Goal: Task Accomplishment & Management: Manage account settings

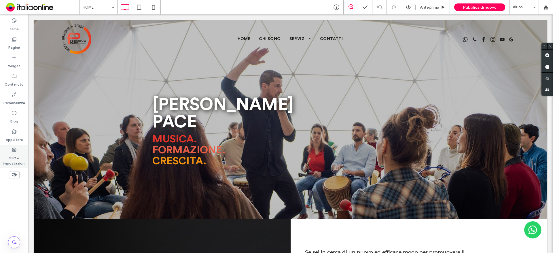
click at [22, 160] on label "SEO e impostazioni" at bounding box center [14, 159] width 28 height 13
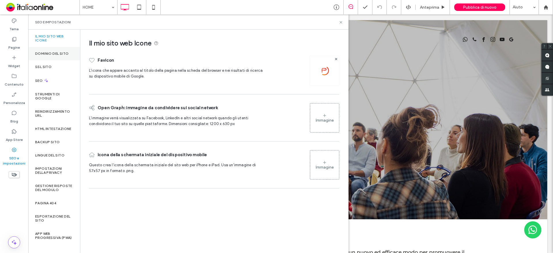
click at [40, 57] on div "Dominio del sito" at bounding box center [54, 53] width 52 height 13
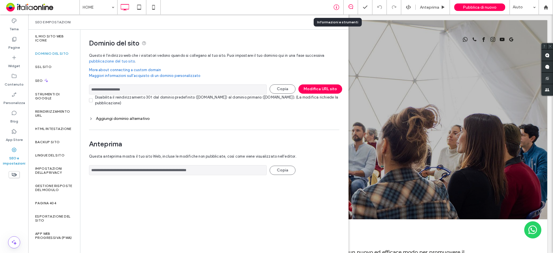
click at [335, 8] on icon at bounding box center [336, 7] width 6 height 6
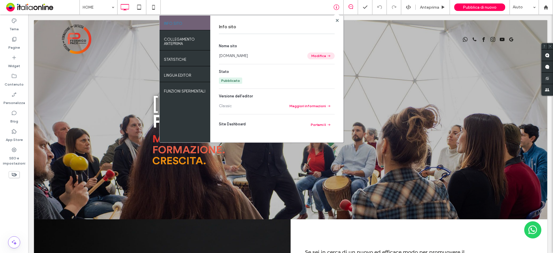
click at [314, 54] on button "Modifica" at bounding box center [320, 55] width 27 height 7
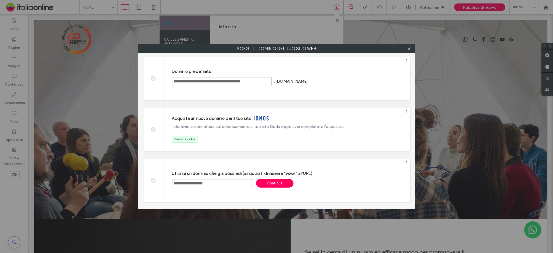
click at [193, 180] on input "**********" at bounding box center [212, 183] width 81 height 9
type input "**********"
click at [261, 183] on div "Continua" at bounding box center [274, 183] width 37 height 9
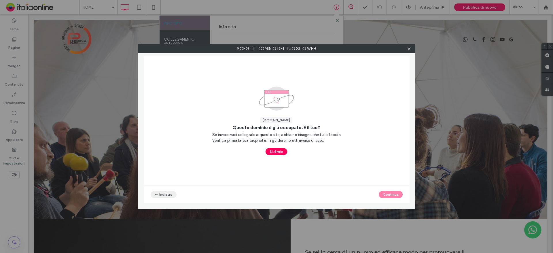
click at [163, 192] on button "Indietro" at bounding box center [164, 194] width 26 height 7
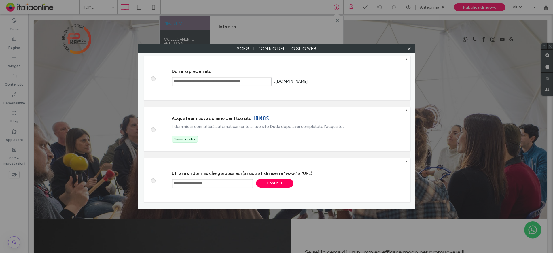
click at [407, 50] on div at bounding box center [409, 48] width 9 height 9
click at [410, 48] on use at bounding box center [408, 48] width 3 height 3
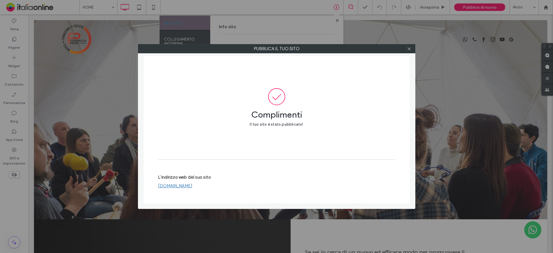
click at [10, 168] on div "Pubblica il tuo sito Complimenti Il tuo sito è stato pubblicato! L'indirizzo we…" at bounding box center [276, 126] width 553 height 253
click at [12, 162] on div "Pubblica il tuo sito Complimenti Il tuo sito è stato pubblicato! L'indirizzo we…" at bounding box center [276, 126] width 553 height 253
click at [410, 50] on icon at bounding box center [409, 49] width 4 height 4
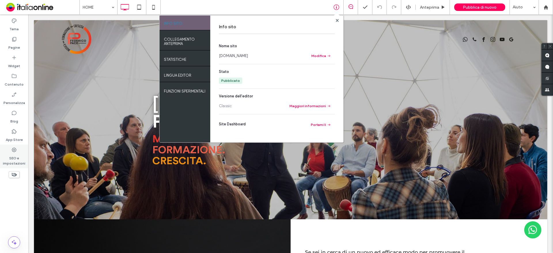
click at [10, 156] on label "SEO e impostazioni" at bounding box center [14, 159] width 28 height 13
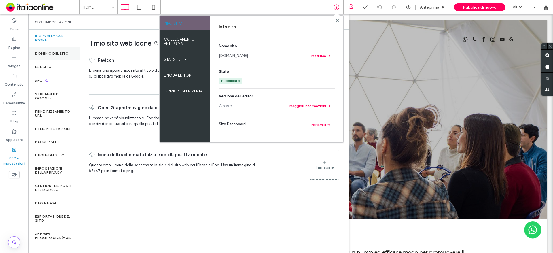
click at [46, 52] on label "Dominio del sito" at bounding box center [51, 54] width 33 height 4
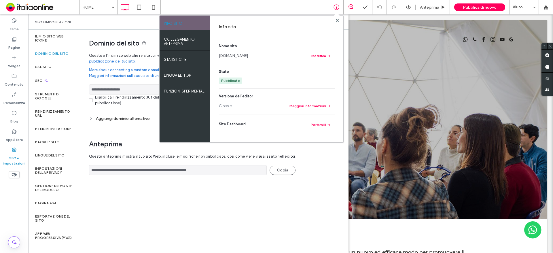
click at [102, 117] on div "Aggiungi dominio alternativo" at bounding box center [214, 118] width 250 height 5
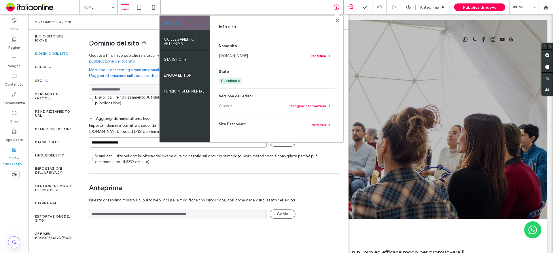
click at [107, 140] on input "**********" at bounding box center [178, 142] width 178 height 10
click at [337, 20] on use at bounding box center [336, 20] width 3 height 3
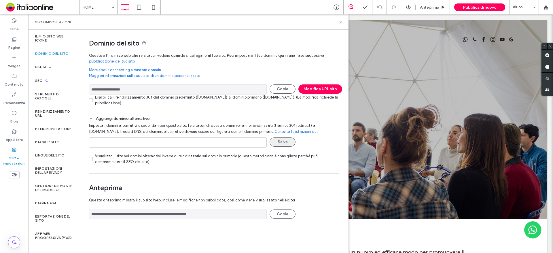
click at [289, 142] on button "Salva" at bounding box center [283, 141] width 26 height 9
click at [337, 9] on icon at bounding box center [336, 7] width 6 height 6
click at [339, 9] on use at bounding box center [335, 7] width 5 height 5
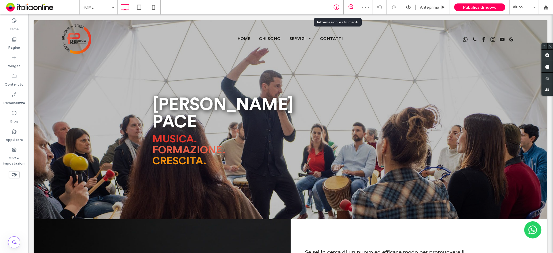
click at [336, 7] on use at bounding box center [335, 7] width 5 height 5
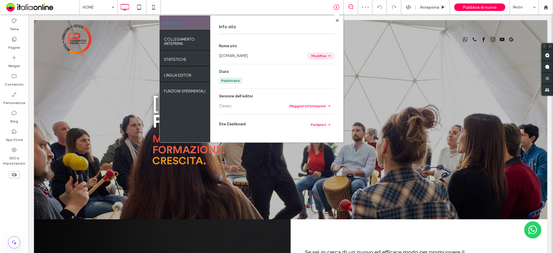
click at [321, 56] on button "Modifica" at bounding box center [320, 55] width 27 height 7
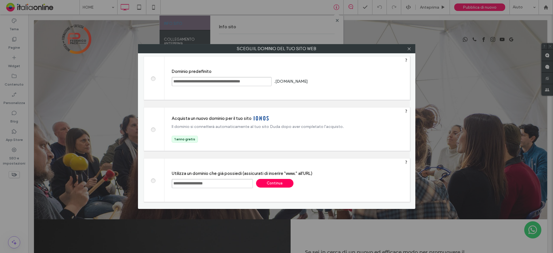
click at [197, 182] on input "**********" at bounding box center [212, 183] width 81 height 9
paste input "text"
type input "**********"
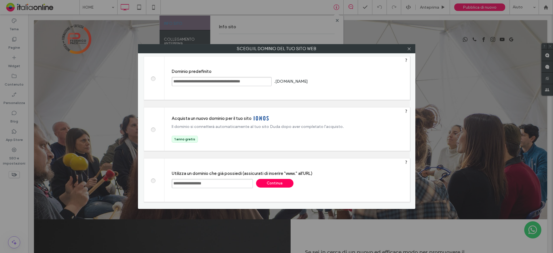
click at [268, 181] on div "Continua" at bounding box center [274, 183] width 37 height 9
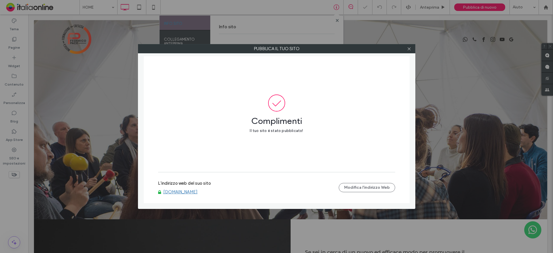
click at [411, 50] on div at bounding box center [409, 48] width 9 height 9
click at [408, 51] on icon at bounding box center [409, 49] width 4 height 4
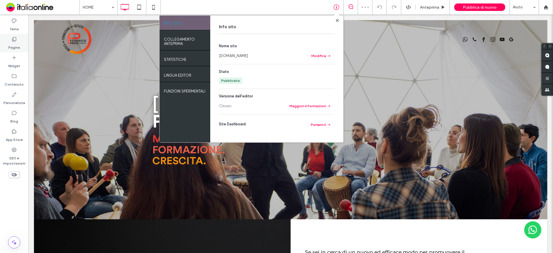
click at [10, 41] on div "Pagine" at bounding box center [14, 43] width 28 height 18
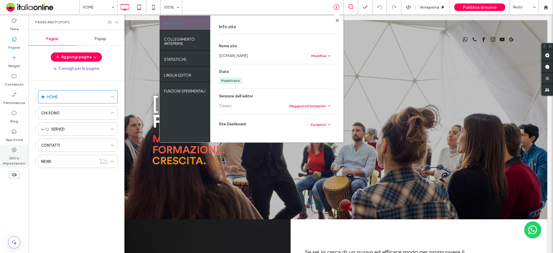
click at [18, 158] on label "SEO e impostazioni" at bounding box center [14, 159] width 28 height 13
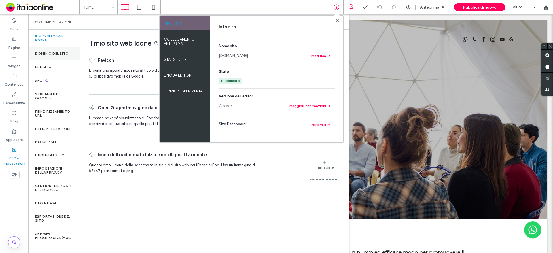
click at [43, 55] on label "Dominio del sito" at bounding box center [51, 54] width 33 height 4
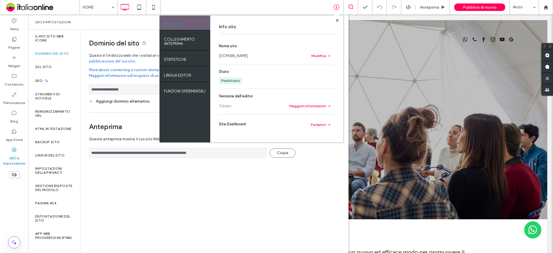
click at [339, 20] on div "Info sito Nome sito [DOMAIN_NAME] Modifica Stato Pubblicato Versione dell'edito…" at bounding box center [276, 79] width 133 height 127
click at [337, 20] on use at bounding box center [336, 20] width 3 height 3
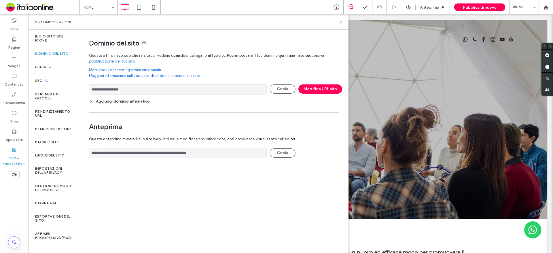
click at [106, 105] on div "Aggiungi dominio alternativo" at bounding box center [214, 101] width 250 height 8
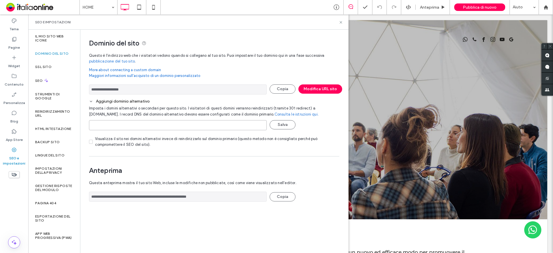
click at [106, 130] on input at bounding box center [178, 125] width 178 height 10
type input "**********"
click at [279, 123] on button "Salva" at bounding box center [283, 124] width 26 height 9
click at [279, 124] on div "**********" at bounding box center [276, 126] width 553 height 253
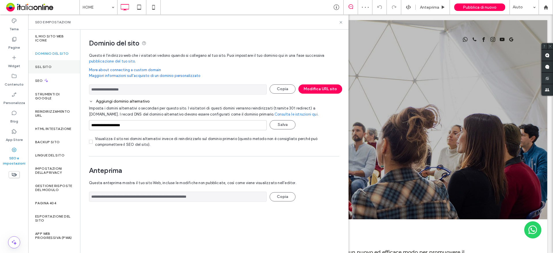
click at [43, 68] on label "SSL sito" at bounding box center [43, 67] width 16 height 4
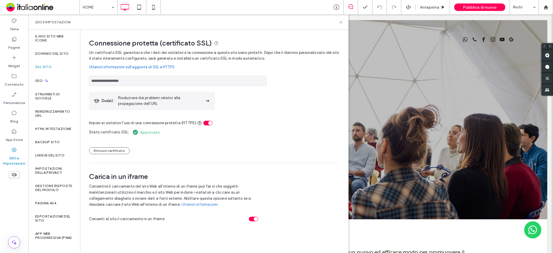
click at [121, 82] on input "**********" at bounding box center [178, 81] width 178 height 10
